Goal: Task Accomplishment & Management: Manage account settings

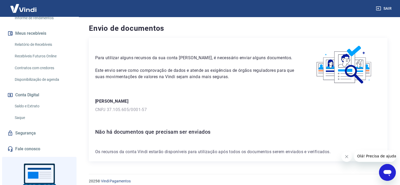
scroll to position [105, 0]
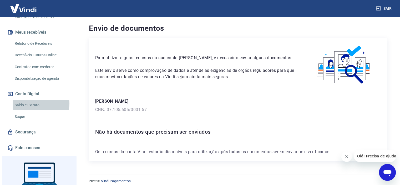
click at [35, 103] on link "Saldo e Extrato" at bounding box center [43, 105] width 60 height 11
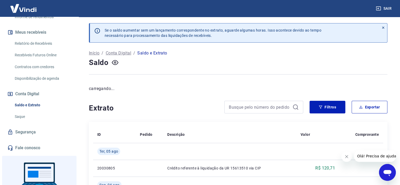
click at [30, 116] on link "Saque" at bounding box center [43, 116] width 60 height 11
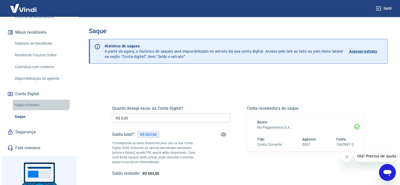
click at [37, 102] on link "Saldo e Extrato" at bounding box center [43, 105] width 60 height 11
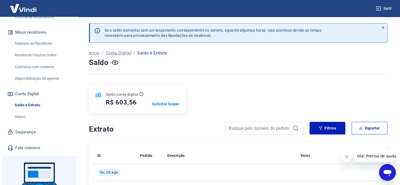
click at [383, 11] on button "Sair" at bounding box center [384, 9] width 19 height 10
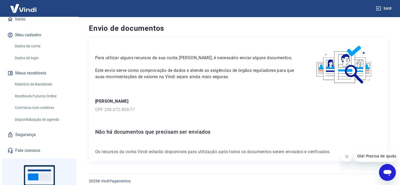
scroll to position [26, 0]
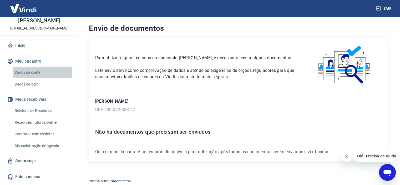
click at [49, 69] on link "Dados da conta" at bounding box center [43, 72] width 60 height 11
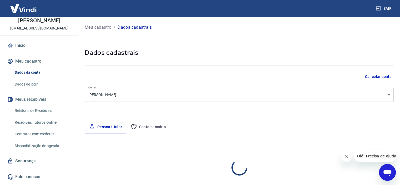
select select "SP"
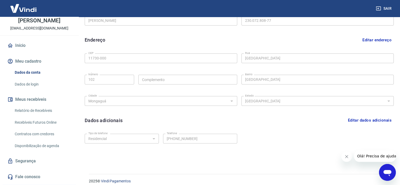
scroll to position [152, 0]
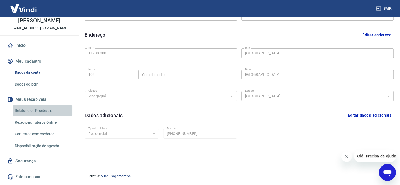
click at [44, 109] on link "Relatório de Recebíveis" at bounding box center [43, 110] width 60 height 11
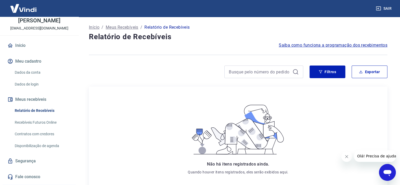
click at [44, 119] on link "Recebíveis Futuros Online" at bounding box center [43, 122] width 60 height 11
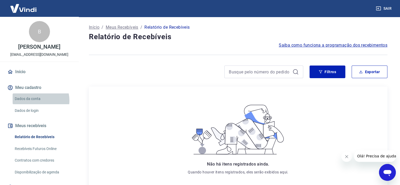
click at [36, 101] on link "Dados da conta" at bounding box center [43, 98] width 60 height 11
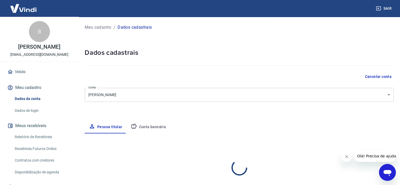
select select "SP"
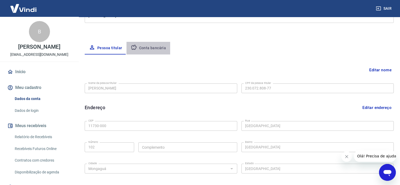
click at [154, 43] on button "Conta bancária" at bounding box center [149, 48] width 44 height 13
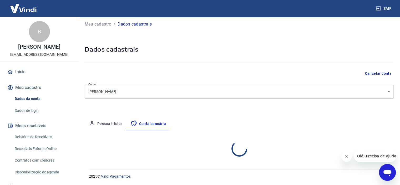
select select "1"
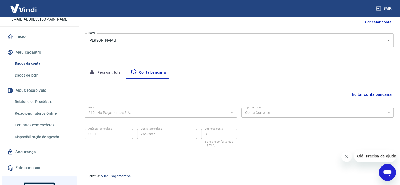
scroll to position [26, 0]
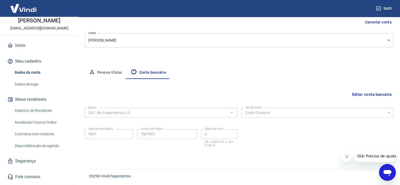
click at [49, 111] on link "Relatório de Recebíveis" at bounding box center [43, 110] width 60 height 11
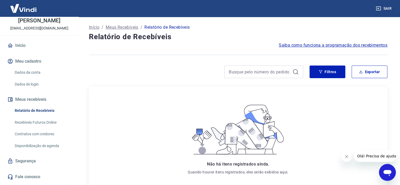
click at [39, 68] on link "Dados da conta" at bounding box center [43, 72] width 60 height 11
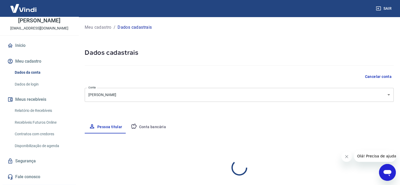
select select "SP"
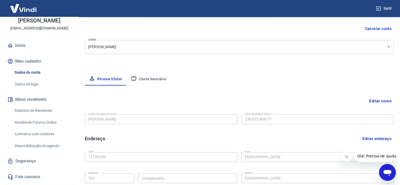
scroll to position [46, 0]
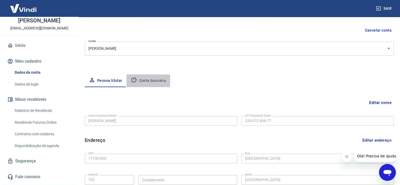
click at [141, 79] on button "Conta bancária" at bounding box center [149, 81] width 44 height 13
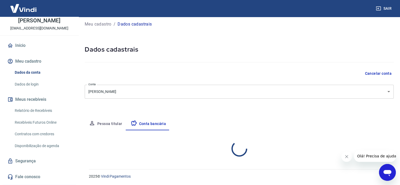
select select "1"
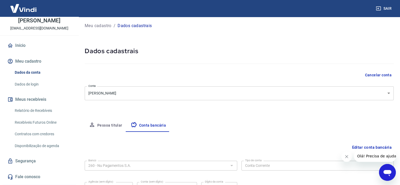
scroll to position [0, 0]
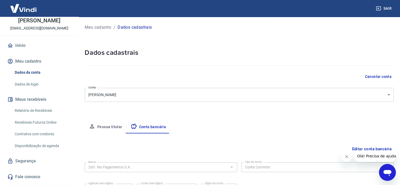
click at [19, 74] on link "Dados da conta" at bounding box center [43, 72] width 60 height 11
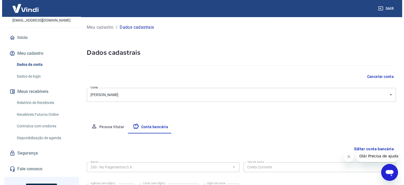
scroll to position [87, 0]
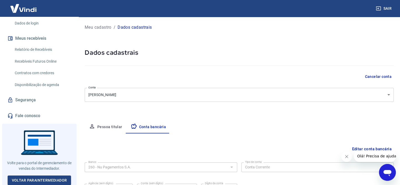
click at [31, 99] on link "Segurança" at bounding box center [39, 100] width 66 height 12
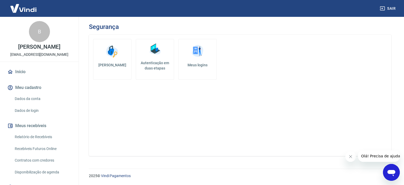
click at [44, 69] on link "Início" at bounding box center [39, 72] width 66 height 12
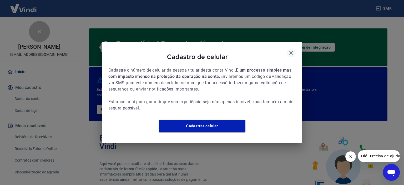
click at [293, 51] on icon "button" at bounding box center [292, 53] width 4 height 4
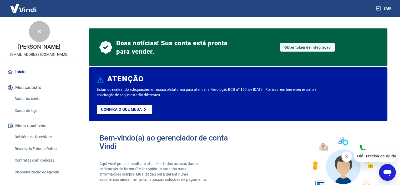
click at [392, 8] on button "Sair" at bounding box center [384, 9] width 19 height 10
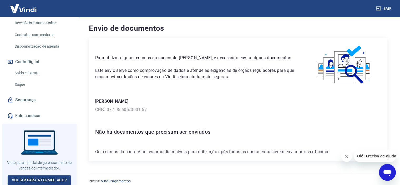
scroll to position [58, 0]
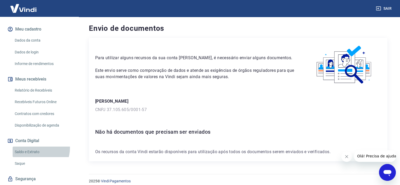
click at [37, 148] on link "Saldo e Extrato" at bounding box center [43, 152] width 60 height 11
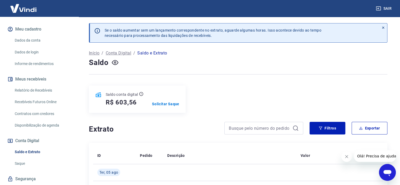
click at [27, 160] on link "Saque" at bounding box center [43, 163] width 60 height 11
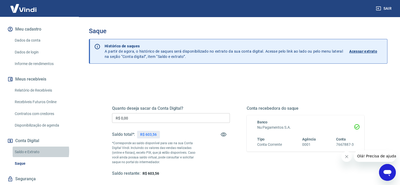
click at [28, 151] on link "Saldo e Extrato" at bounding box center [43, 152] width 60 height 11
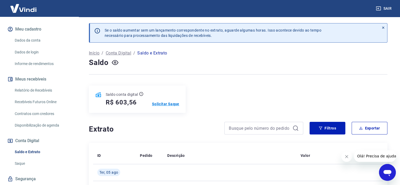
click at [163, 103] on p "Solicitar Saque" at bounding box center [165, 103] width 27 height 5
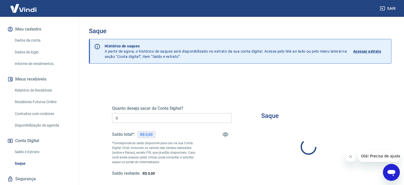
type input "R$ 0,00"
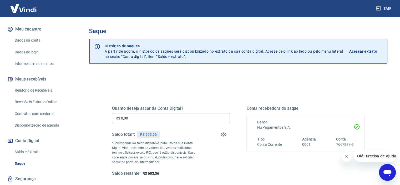
scroll to position [53, 0]
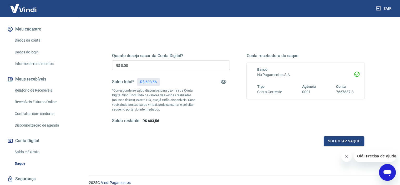
click at [386, 173] on icon "Abrir janela de mensagens" at bounding box center [388, 173] width 8 height 6
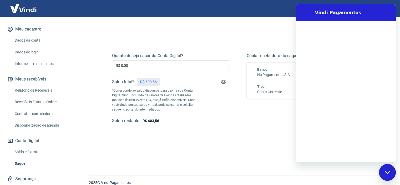
scroll to position [0, 0]
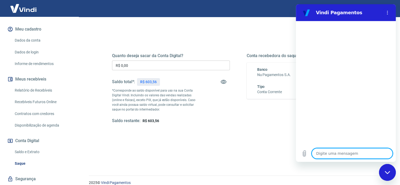
type textarea "o"
type textarea "x"
type textarea "ol"
type textarea "x"
type textarea "olá"
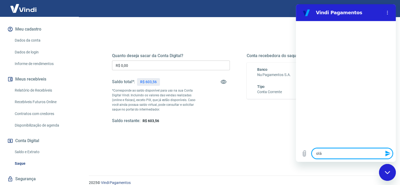
type textarea "x"
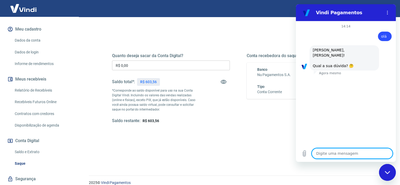
click at [245, 114] on div "Quanto deseja sacar da Conta Digital? R$ 0,00 ​ Saldo total*: R$ 603,56 *Corres…" at bounding box center [238, 88] width 252 height 71
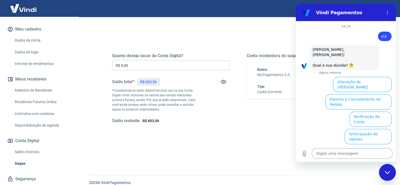
scroll to position [34, 0]
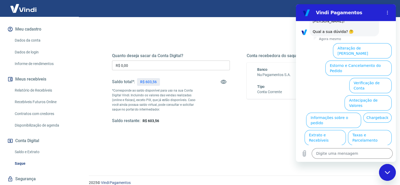
click at [390, 170] on div "Fechar janela de mensagens" at bounding box center [388, 173] width 16 height 16
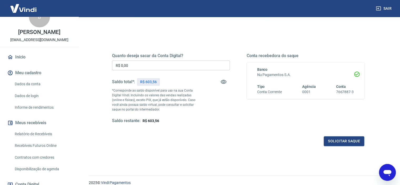
scroll to position [6, 0]
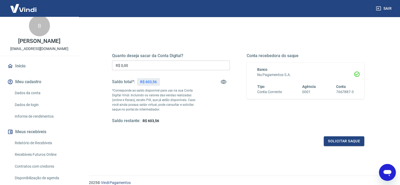
click at [384, 172] on icon "Abrir janela de mensagens" at bounding box center [388, 173] width 8 height 6
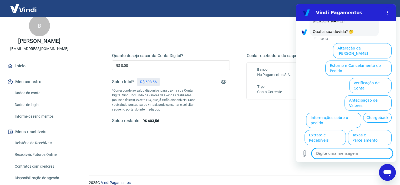
scroll to position [0, 0]
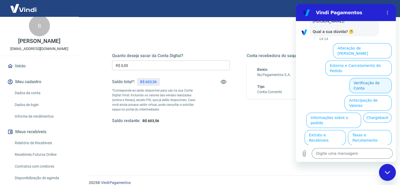
click at [362, 78] on button "Verificação de Conta" at bounding box center [371, 85] width 42 height 15
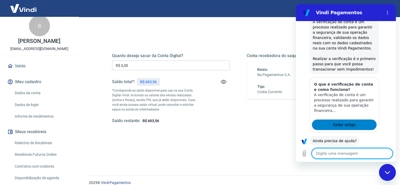
scroll to position [86, 0]
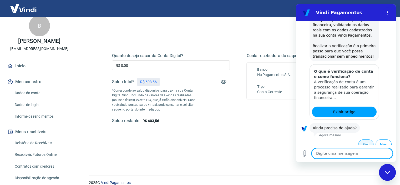
click at [363, 140] on button "Sim" at bounding box center [366, 145] width 15 height 10
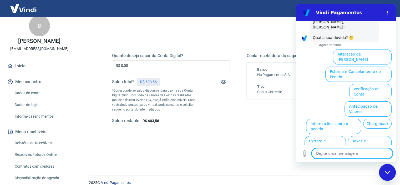
scroll to position [223, 0]
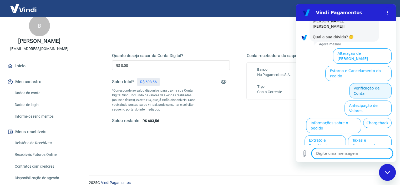
click at [355, 83] on button "Verificação de Conta" at bounding box center [371, 90] width 42 height 15
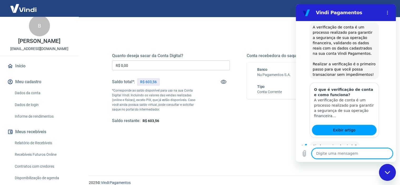
scroll to position [276, 0]
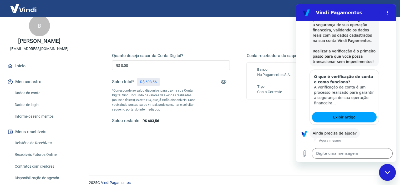
click at [351, 143] on ul "Sim Não" at bounding box center [346, 149] width 92 height 12
click at [359, 145] on button "Sim" at bounding box center [366, 150] width 15 height 10
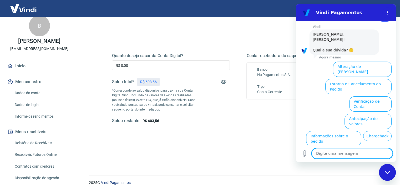
scroll to position [413, 0]
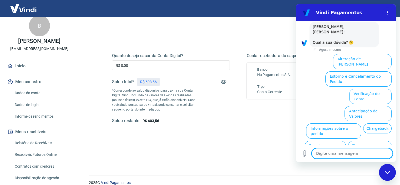
click at [353, 104] on li "Antecipação de Valores" at bounding box center [367, 112] width 49 height 17
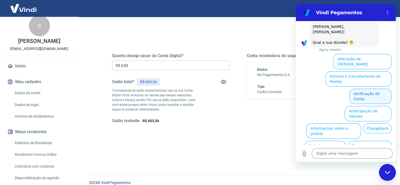
click at [353, 89] on button "Verificação de Conta" at bounding box center [371, 96] width 42 height 15
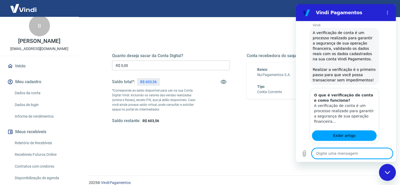
scroll to position [466, 0]
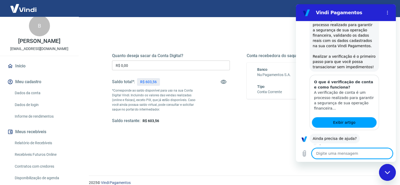
click at [365, 150] on button "Sim" at bounding box center [366, 155] width 15 height 10
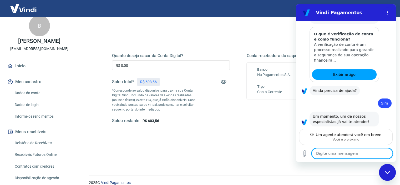
scroll to position [513, 0]
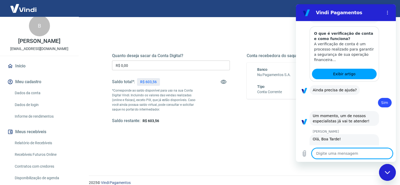
type textarea "x"
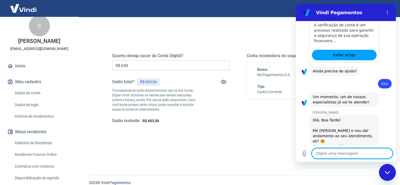
click at [333, 153] on textarea at bounding box center [352, 153] width 81 height 11
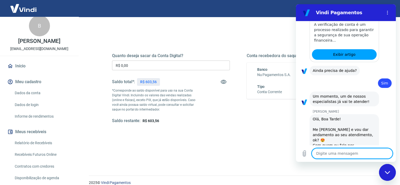
type textarea "B"
type textarea "x"
type textarea "Bo"
type textarea "x"
type textarea "Boa"
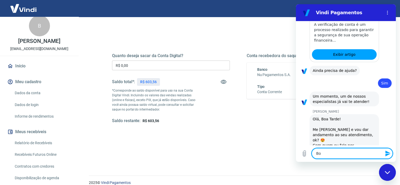
type textarea "x"
type textarea "Boa"
type textarea "x"
type textarea "Boa t"
type textarea "x"
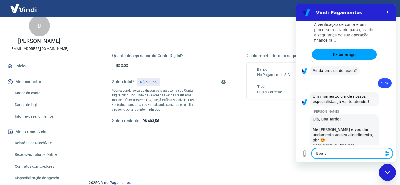
type textarea "Boa ta"
type textarea "x"
type textarea "Boa tar"
type textarea "x"
type textarea "Boa tard"
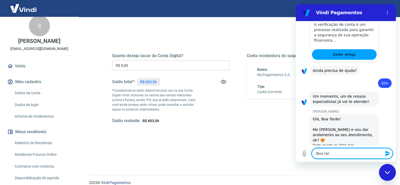
type textarea "x"
type textarea "Boa tarde"
type textarea "x"
type textarea "Boa tarde,"
type textarea "x"
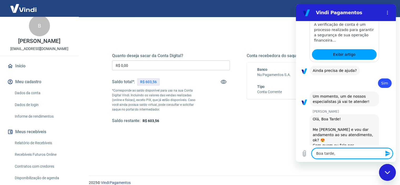
type textarea "Boa tarde,"
type textarea "x"
type textarea "Boa tarde, S"
type textarea "x"
type textarea "Boa tarde, Si"
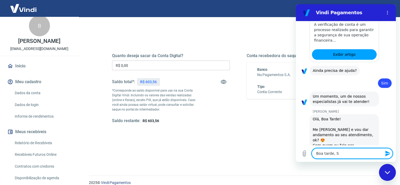
type textarea "x"
type textarea "Boa tarde, Sil"
type textarea "x"
type textarea "Boa tarde, Silv"
type textarea "x"
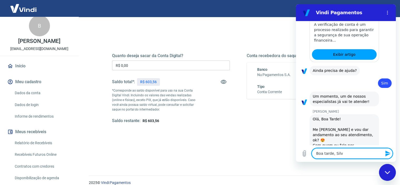
type textarea "Boa tarde, [PERSON_NAME]"
type textarea "x"
type textarea "Boa tarde, [PERSON_NAME]"
type textarea "x"
type textarea "Boa tarde, [PERSON_NAME]"
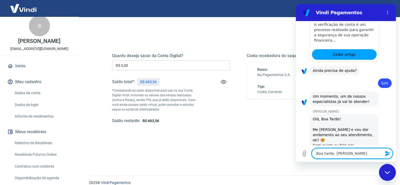
type textarea "x"
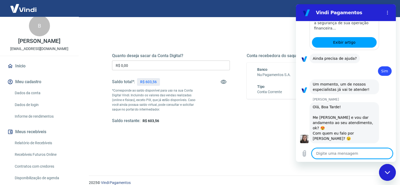
type textarea "M"
type textarea "x"
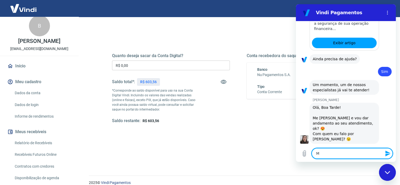
type textarea "Me"
type textarea "x"
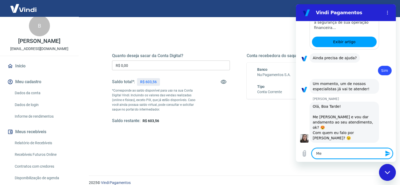
type textarea "Me"
type textarea "x"
type textarea "Me c"
type textarea "x"
type textarea "Me ca"
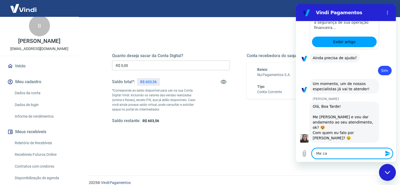
type textarea "x"
type textarea "Me c"
type textarea "x"
type textarea "Me ch"
type textarea "x"
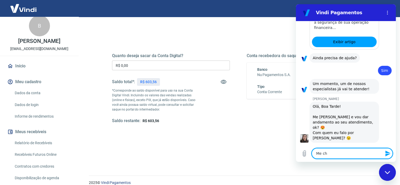
type textarea "Me cha"
type textarea "x"
type textarea "Me cham"
type textarea "x"
type textarea "Me chamo"
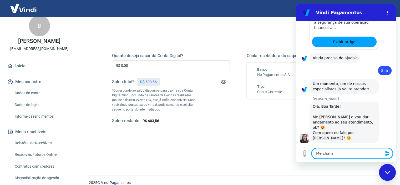
type textarea "x"
type textarea "Me chamo"
type textarea "x"
type textarea "Me chamo B"
type textarea "x"
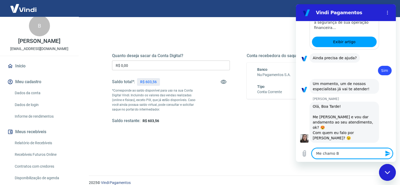
type textarea "Me chamo Br"
type textarea "x"
type textarea "Me chamo Bre"
type textarea "x"
type textarea "Me chamo Bren"
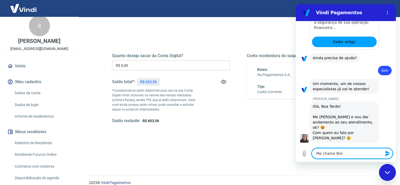
type textarea "x"
type textarea "Me chamo Brend"
type textarea "x"
type textarea "Me chamo Brenda"
type textarea "x"
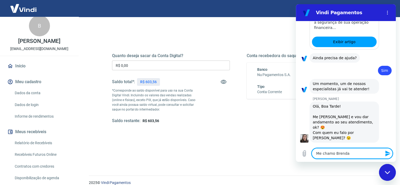
type textarea "x"
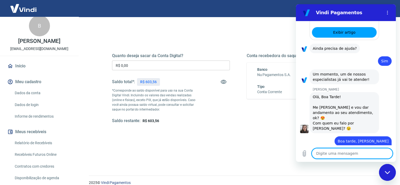
type textarea "A"
type textarea "x"
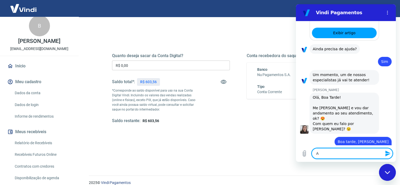
type textarea "A"
type textarea "x"
type textarea "A c"
type textarea "x"
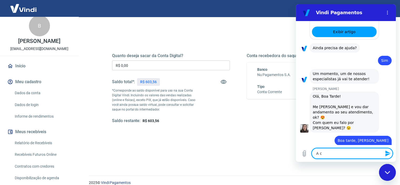
type textarea "A co"
type textarea "x"
type textarea "A con"
type textarea "x"
type textarea "A cont"
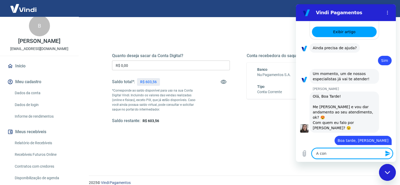
type textarea "x"
type textarea "A conta"
type textarea "x"
type textarea "A conta"
type textarea "x"
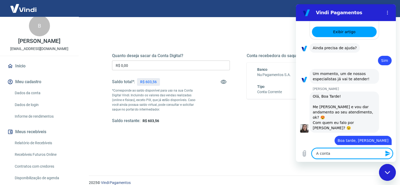
type textarea "A conta d"
type textarea "x"
type textarea "A conta de"
type textarea "x"
type textarea "A conta de"
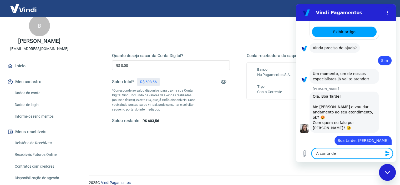
type textarea "x"
type textarea "A conta de q"
type textarea "x"
type textarea "A conta de qu"
type textarea "x"
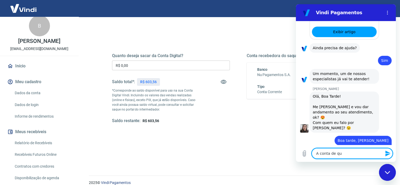
type textarea "A conta de que"
type textarea "x"
type textarea "A conta de que"
type textarea "x"
type textarea "A conta de que e"
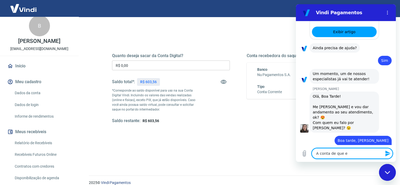
type textarea "x"
type textarea "A conta de que eu"
type textarea "x"
type textarea "A conta de que eu"
type textarea "x"
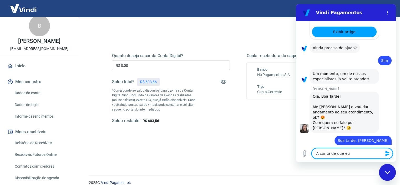
type textarea "A conta de que eu f"
type textarea "x"
type textarea "A conta de que eu fa"
type textarea "x"
type textarea "A conta de que eu fal"
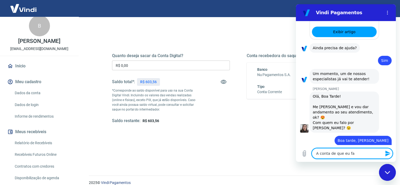
type textarea "x"
type textarea "A conta de que eu falo"
type textarea "x"
type textarea "A conta de que eu falo"
type textarea "x"
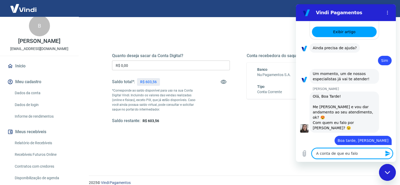
type textarea "A conta de que eu falo e"
type textarea "x"
type textarea "A conta de que eu falo es"
type textarea "x"
type textarea "A conta de que eu falo est"
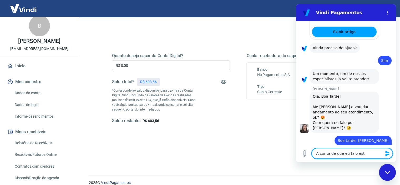
type textarea "x"
type textarea "A conta de que eu falo está"
type textarea "x"
type textarea "A conta de que eu falo está"
type textarea "x"
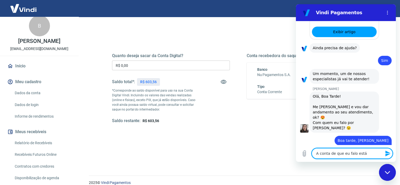
type textarea "A conta de que eu falo está e"
type textarea "x"
type textarea "A conta de que eu falo está"
type textarea "x"
type textarea "A conta de que eu falo está o"
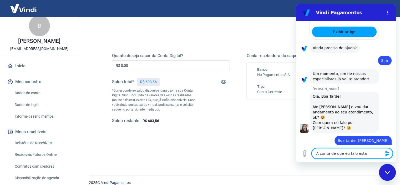
type textarea "x"
type textarea "A conta de que eu falo está"
type textarea "x"
type textarea "A conta de que eu falo está i"
type textarea "x"
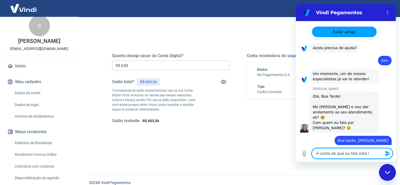
type textarea "A conta de que eu falo está im"
type textarea "x"
type textarea "A conta de que eu falo está imp"
type textarea "x"
type textarea "A conta de que eu falo está impo"
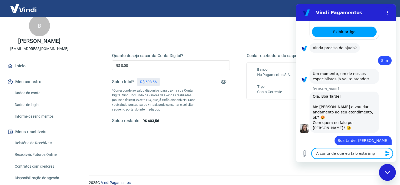
type textarea "x"
type textarea "A conta de que eu falo está impos"
type textarea "x"
type textarea "A conta de que eu falo está imposs"
type textarea "x"
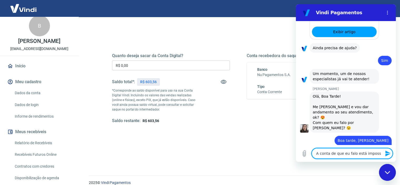
type textarea "A conta de que eu falo está impossi"
type textarea "x"
type textarea "A conta de que eu falo está impossib"
type textarea "x"
type textarea "A conta de que eu falo está impossibi"
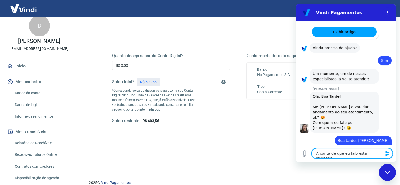
type textarea "x"
type textarea "A conta de que eu falo está impossibil"
type textarea "x"
type textarea "A conta de que eu falo está impossibili"
type textarea "x"
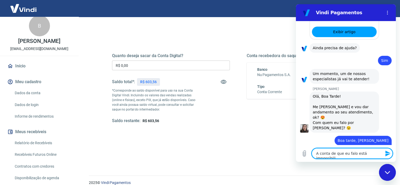
type textarea "A conta de que eu falo está impossibilit"
type textarea "x"
type textarea "A conta de que eu falo está impossibilita"
type textarea "x"
type textarea "A conta de que eu falo está impossibilitad"
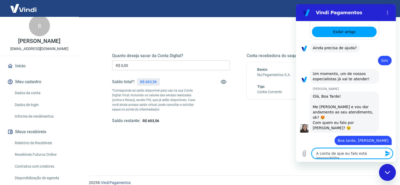
type textarea "x"
type textarea "A conta de que eu falo está impossibilitada"
type textarea "x"
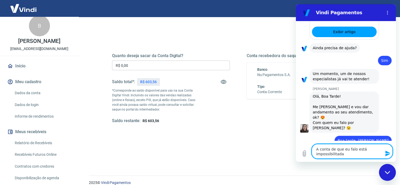
type textarea "A conta de que eu falo está impossibilitada"
type textarea "x"
type textarea "A conta de que eu falo está impossibilitada d"
type textarea "x"
type textarea "A conta de que eu falo está impossibilitada de"
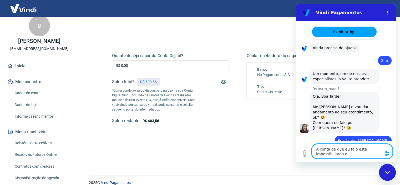
type textarea "x"
type textarea "A conta de que eu falo está impossibilitada de"
type textarea "x"
type textarea "A conta de que eu falo está impossibilitada de s"
type textarea "x"
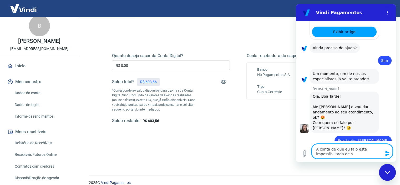
type textarea "A conta de que eu falo está impossibilitada de sa"
type textarea "x"
type textarea "A conta de que eu falo está impossibilitada de sac"
type textarea "x"
type textarea "A conta de que eu falo está impossibilitada de saca"
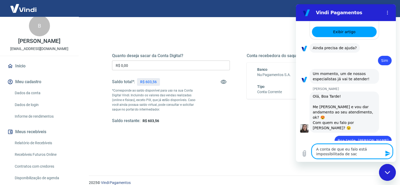
type textarea "x"
type textarea "A conta de que eu falo está impossibilitada de sacar"
type textarea "x"
type textarea "A conta de que eu falo está impossibilitada de sacar"
type textarea "x"
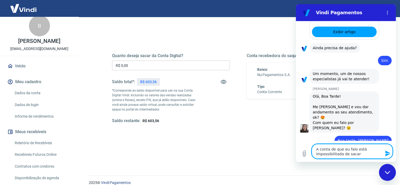
type textarea "A conta de que eu falo está impossibilitada de sacar o"
type textarea "x"
type textarea "A conta de que eu falo está impossibilitada de sacar o"
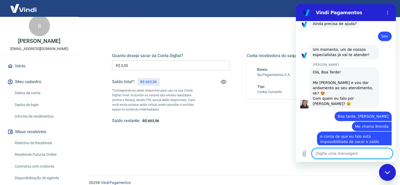
scroll to position [581, 0]
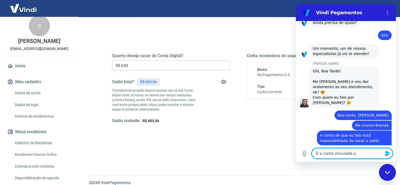
click at [333, 154] on textarea "E a conta vinculada a" at bounding box center [352, 153] width 81 height 11
click at [367, 153] on textarea "E a conta de saque vinculada a" at bounding box center [352, 153] width 81 height 11
click at [327, 153] on textarea "E a conta de saque vinculada a ela já não extiste mais" at bounding box center [352, 151] width 81 height 15
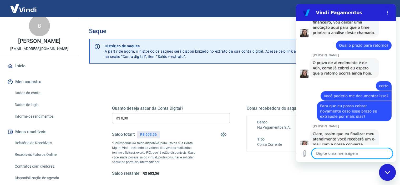
scroll to position [866, 0]
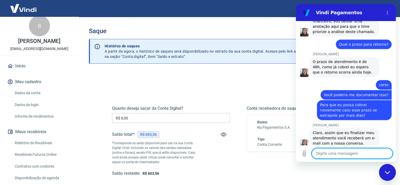
click at [390, 174] on div "Fechar janela de mensagens" at bounding box center [388, 173] width 16 height 16
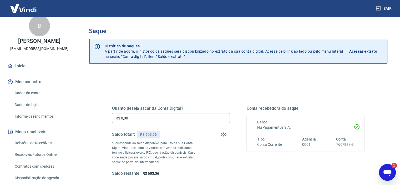
scroll to position [0, 0]
click at [382, 170] on div "Abrir janela de mensagens, 1 mensagem não lida" at bounding box center [388, 173] width 16 height 16
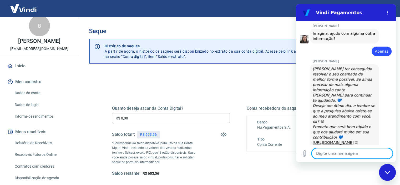
scroll to position [1038, 0]
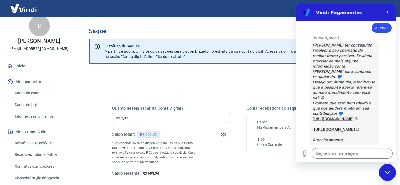
click at [392, 179] on div "Fechar janela de mensagens" at bounding box center [388, 173] width 16 height 16
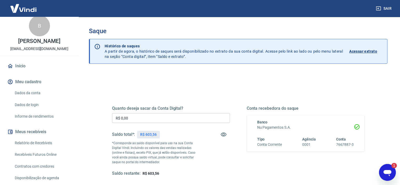
scroll to position [0, 0]
click at [387, 167] on div "1" at bounding box center [392, 165] width 11 height 5
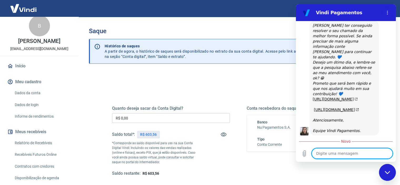
scroll to position [1067, 0]
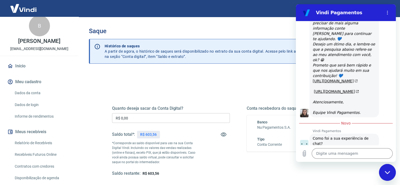
click at [390, 172] on icon "Fechar janela de mensagens" at bounding box center [388, 172] width 6 height 3
